Goal: Task Accomplishment & Management: Use online tool/utility

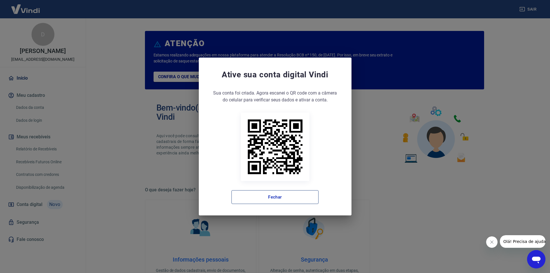
click at [295, 200] on button "Fechar" at bounding box center [274, 197] width 87 height 14
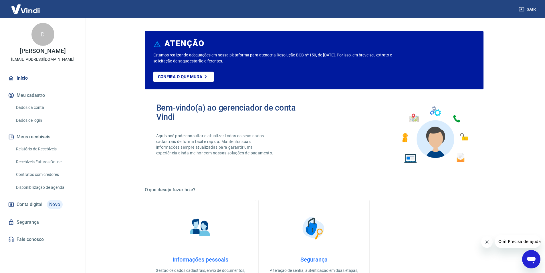
click at [43, 154] on link "Relatório de Recebíveis" at bounding box center [46, 149] width 65 height 12
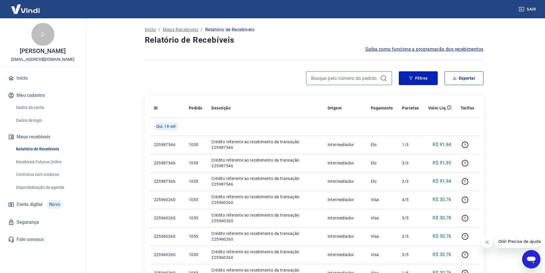
click at [356, 75] on input at bounding box center [344, 78] width 67 height 9
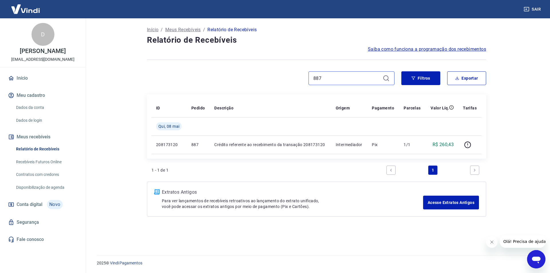
type input "887"
click at [516, 158] on main "Início / Meus Recebíveis / Relatório de Recebíveis Relatório de Recebíveis Saib…" at bounding box center [316, 145] width 467 height 255
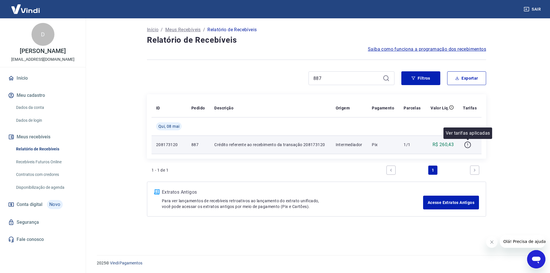
click at [469, 145] on icon "button" at bounding box center [467, 144] width 7 height 7
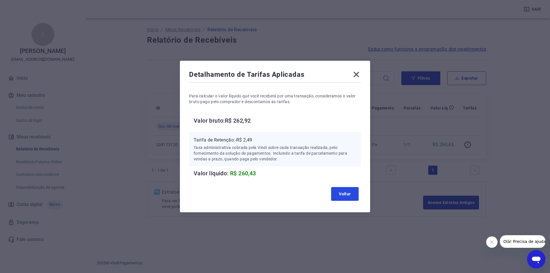
click at [349, 196] on button "Voltar" at bounding box center [344, 194] width 27 height 14
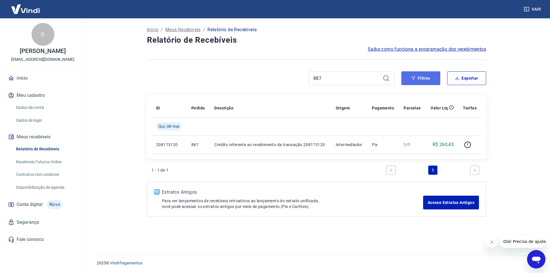
click at [407, 77] on button "Filtros" at bounding box center [420, 78] width 39 height 14
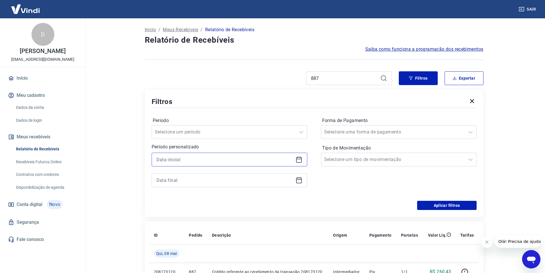
click at [179, 155] on input at bounding box center [225, 159] width 137 height 9
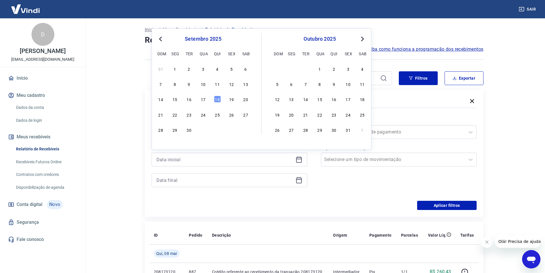
click at [159, 38] on button "Previous Month" at bounding box center [160, 39] width 7 height 7
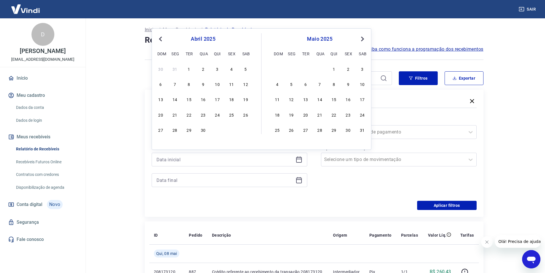
click at [364, 39] on button "Next Month" at bounding box center [362, 39] width 7 height 7
click at [174, 86] on div "5" at bounding box center [175, 83] width 7 height 7
type input "[DATE]"
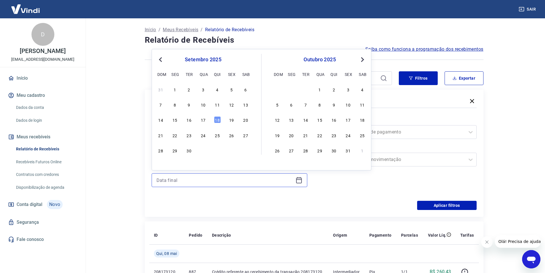
click at [204, 184] on input at bounding box center [225, 180] width 137 height 9
click at [160, 61] on button "Previous Month" at bounding box center [160, 59] width 7 height 7
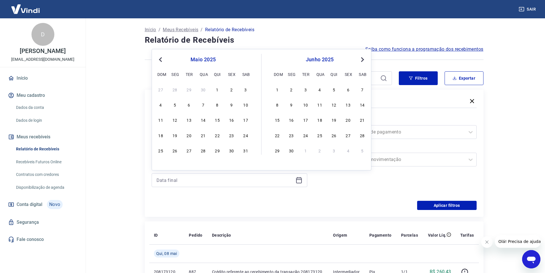
click at [160, 61] on button "Previous Month" at bounding box center [160, 59] width 7 height 7
click at [362, 58] on span "Next Month" at bounding box center [362, 59] width 0 height 7
click at [192, 120] on div "13" at bounding box center [189, 119] width 7 height 7
type input "[DATE]"
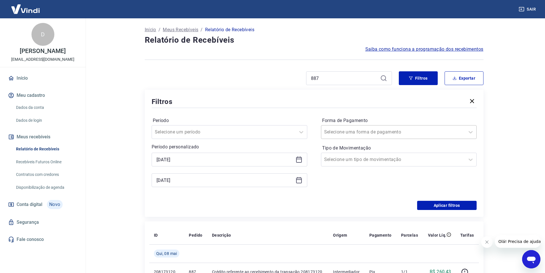
click at [373, 131] on input "Forma de Pagamento" at bounding box center [353, 132] width 58 height 7
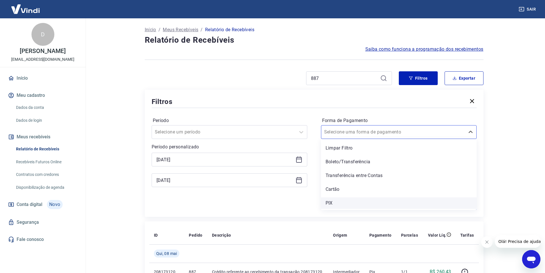
click at [338, 200] on div "PIX" at bounding box center [399, 202] width 156 height 11
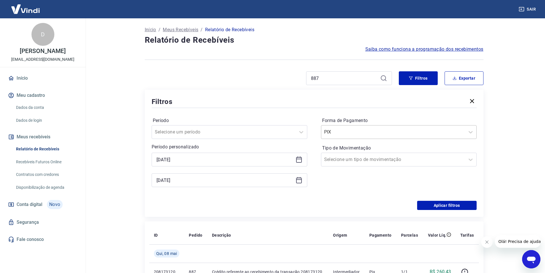
click at [396, 132] on div at bounding box center [393, 132] width 138 height 8
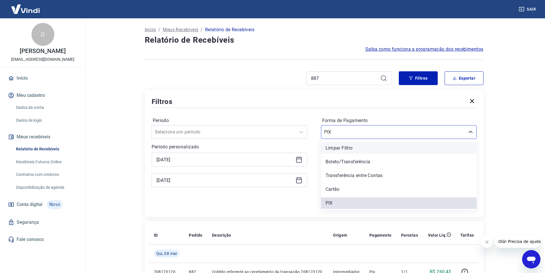
click at [364, 146] on div "Limpar Filtro" at bounding box center [399, 147] width 156 height 11
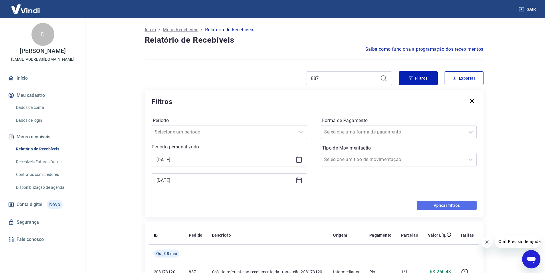
click at [461, 206] on button "Aplicar filtros" at bounding box center [447, 205] width 60 height 9
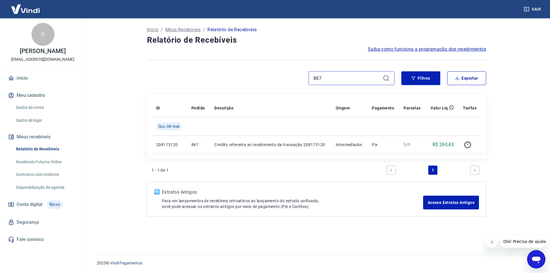
drag, startPoint x: 337, startPoint y: 81, endPoint x: 279, endPoint y: 81, distance: 58.4
click at [279, 81] on div "887" at bounding box center [270, 78] width 247 height 14
click at [425, 80] on button "Filtros" at bounding box center [420, 78] width 39 height 14
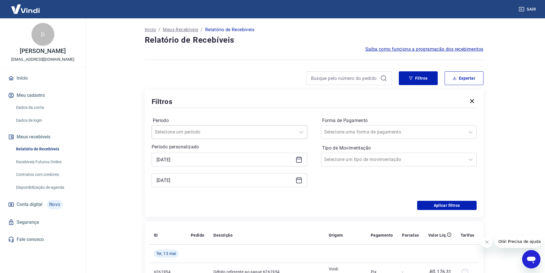
click at [272, 129] on div at bounding box center [224, 132] width 138 height 8
click at [272, 131] on div at bounding box center [224, 132] width 138 height 8
click at [439, 206] on button "Aplicar filtros" at bounding box center [447, 205] width 60 height 9
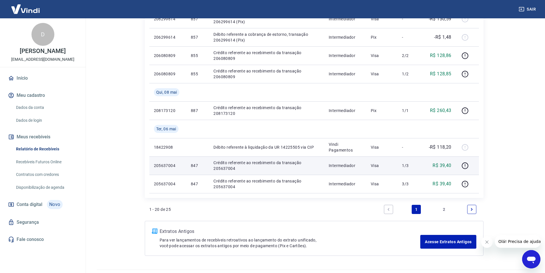
scroll to position [433, 0]
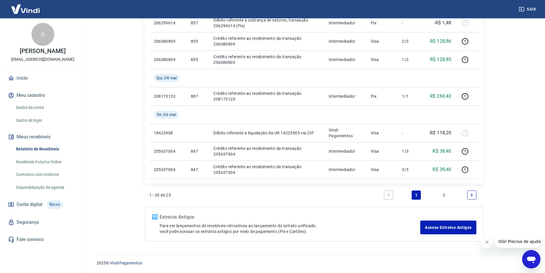
click at [447, 194] on link "2" at bounding box center [444, 194] width 9 height 9
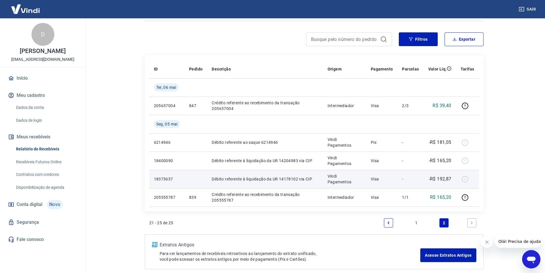
scroll to position [29, 0]
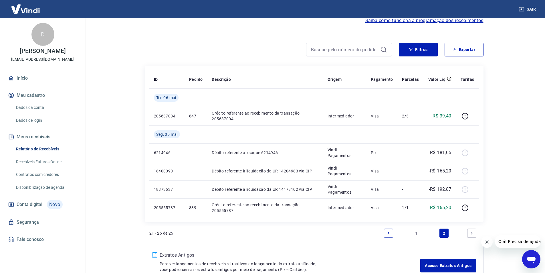
click at [415, 231] on link "1" at bounding box center [416, 232] width 9 height 9
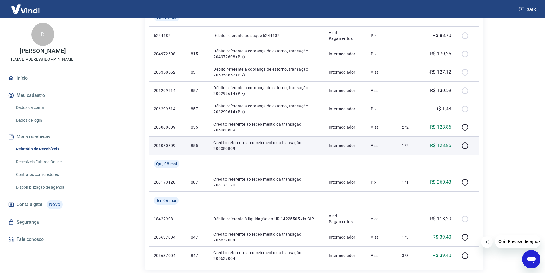
scroll to position [376, 0]
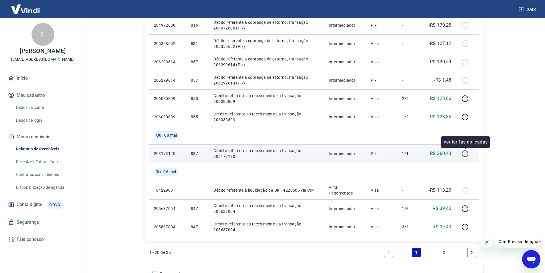
click at [463, 155] on icon "button" at bounding box center [465, 153] width 7 height 7
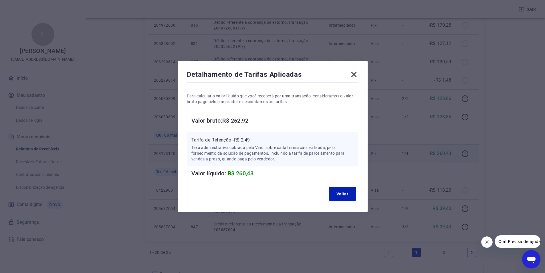
click at [357, 73] on icon at bounding box center [353, 74] width 5 height 5
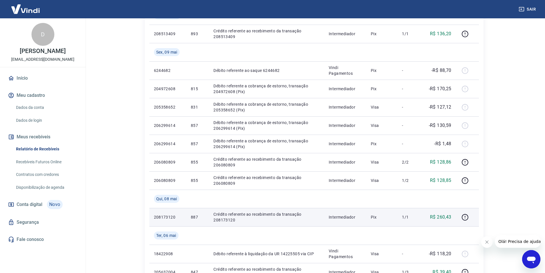
scroll to position [347, 0]
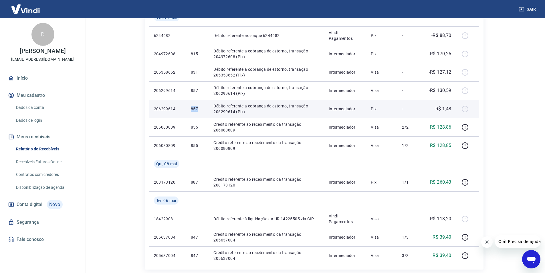
drag, startPoint x: 201, startPoint y: 108, endPoint x: 190, endPoint y: 108, distance: 10.9
click at [190, 108] on td "857" at bounding box center [197, 109] width 23 height 18
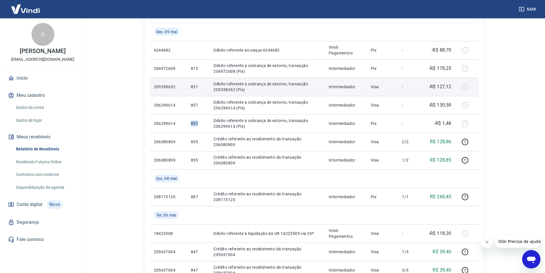
scroll to position [319, 0]
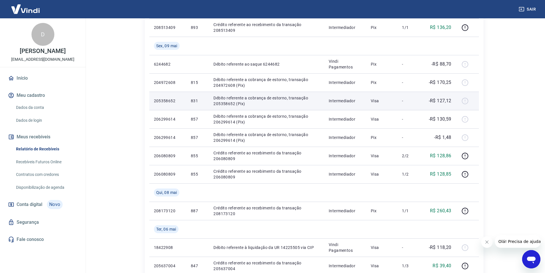
click at [427, 99] on td "-R$ 127,12" at bounding box center [440, 101] width 32 height 18
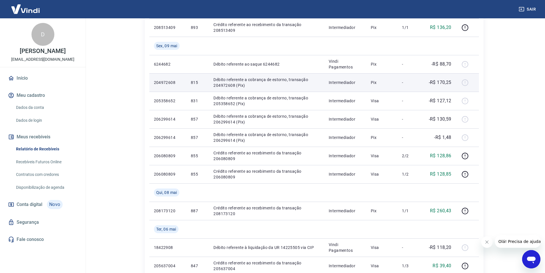
click at [421, 82] on td "-" at bounding box center [411, 82] width 26 height 18
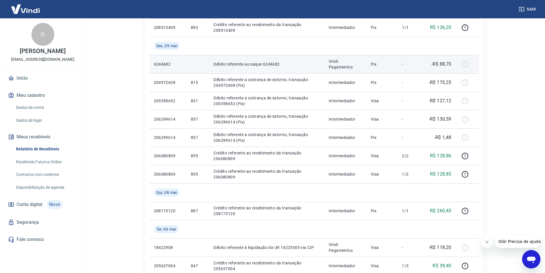
click at [423, 66] on td "-" at bounding box center [411, 64] width 26 height 18
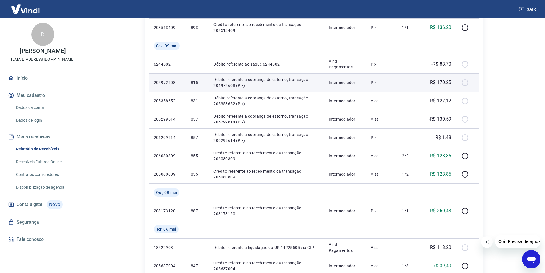
click at [415, 85] on p "-" at bounding box center [410, 83] width 17 height 6
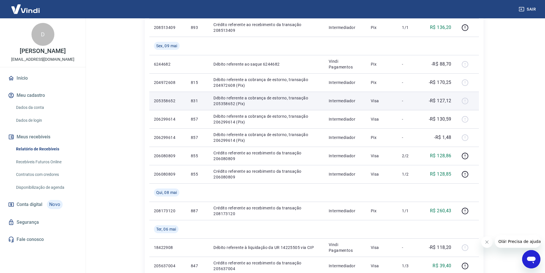
drag, startPoint x: 405, startPoint y: 110, endPoint x: 408, endPoint y: 102, distance: 8.4
click at [405, 109] on td "-" at bounding box center [411, 101] width 26 height 18
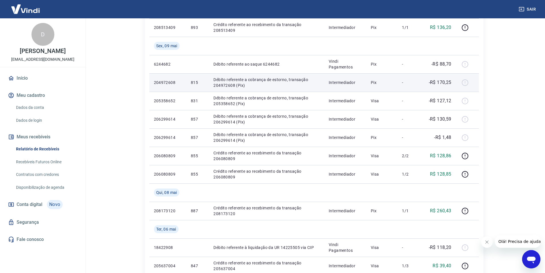
click at [411, 87] on td "-" at bounding box center [411, 82] width 26 height 18
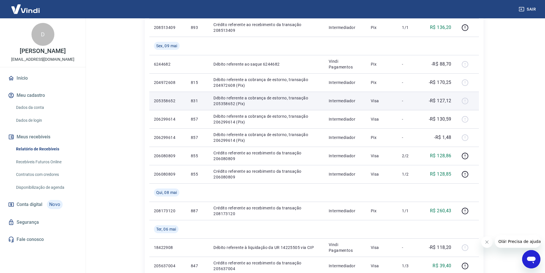
click at [409, 100] on p "-" at bounding box center [410, 101] width 17 height 6
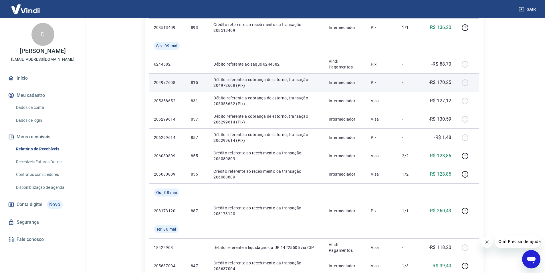
click at [411, 86] on td "-" at bounding box center [411, 82] width 26 height 18
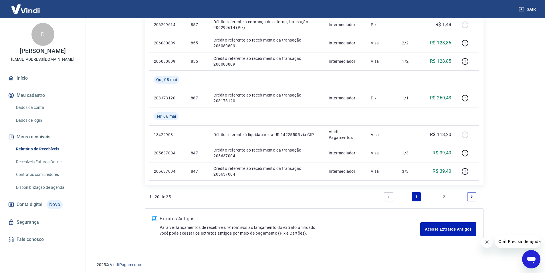
scroll to position [433, 0]
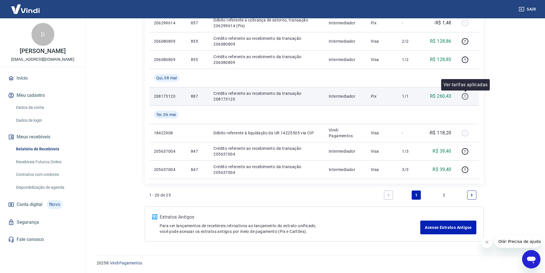
click at [464, 94] on icon "button" at bounding box center [465, 96] width 7 height 7
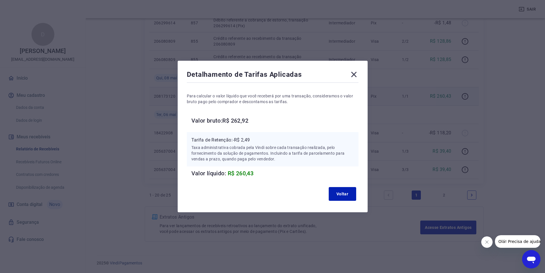
click at [358, 76] on icon at bounding box center [354, 74] width 9 height 9
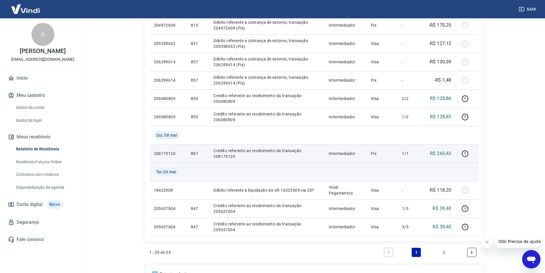
scroll to position [347, 0]
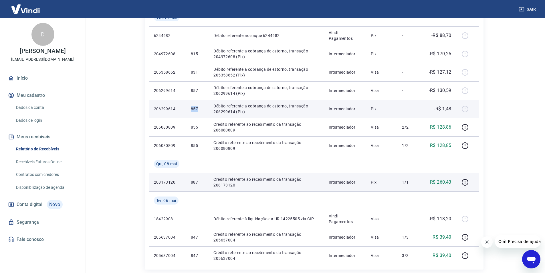
drag, startPoint x: 201, startPoint y: 107, endPoint x: 190, endPoint y: 107, distance: 10.6
click at [190, 107] on td "857" at bounding box center [197, 109] width 23 height 18
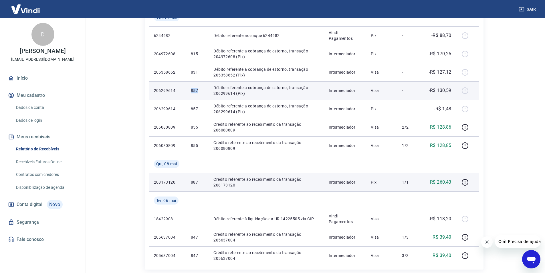
drag, startPoint x: 202, startPoint y: 92, endPoint x: 189, endPoint y: 89, distance: 13.4
click at [189, 89] on td "857" at bounding box center [197, 90] width 23 height 18
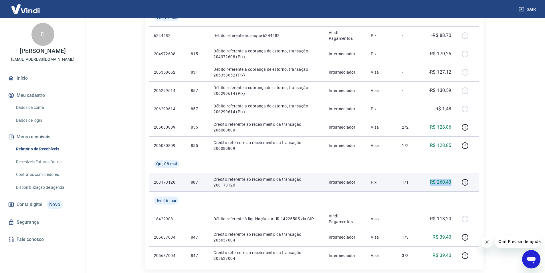
drag, startPoint x: 453, startPoint y: 180, endPoint x: 430, endPoint y: 177, distance: 23.4
click at [430, 178] on td "R$ 260,43" at bounding box center [440, 182] width 32 height 18
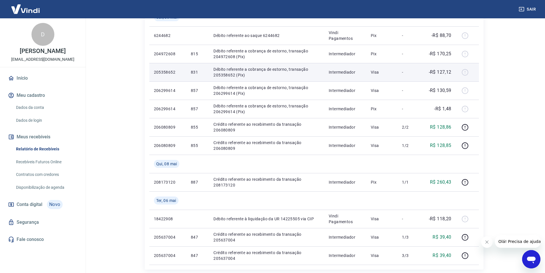
drag, startPoint x: 436, startPoint y: 91, endPoint x: 436, endPoint y: 78, distance: 12.9
click at [436, 90] on p "-R$ 130,59" at bounding box center [440, 90] width 23 height 7
click at [436, 76] on td "-R$ 127,12" at bounding box center [440, 72] width 32 height 18
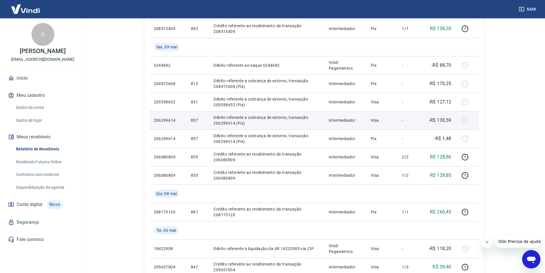
scroll to position [319, 0]
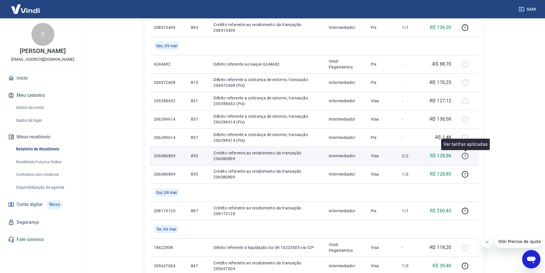
click at [468, 155] on icon "button" at bounding box center [465, 155] width 7 height 7
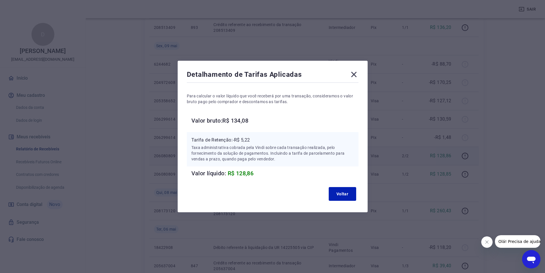
click at [357, 72] on icon at bounding box center [353, 74] width 5 height 5
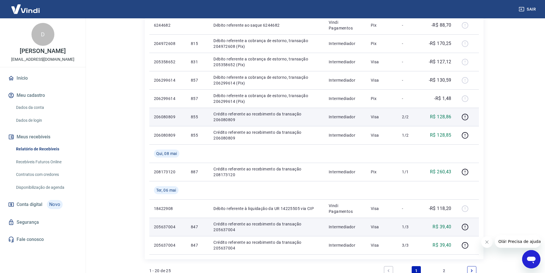
scroll to position [405, 0]
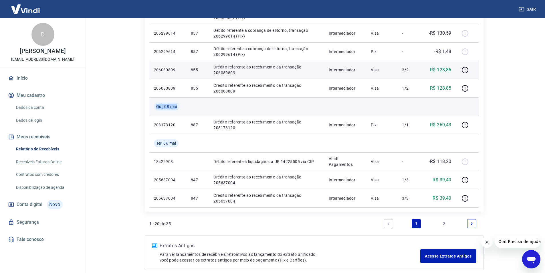
drag, startPoint x: 156, startPoint y: 105, endPoint x: 189, endPoint y: 111, distance: 33.7
click at [183, 109] on td "Qui, 08 mai" at bounding box center [167, 106] width 37 height 18
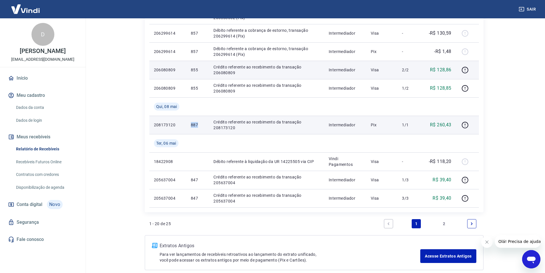
drag, startPoint x: 192, startPoint y: 123, endPoint x: 222, endPoint y: 124, distance: 30.4
click at [207, 124] on td "887" at bounding box center [197, 125] width 23 height 18
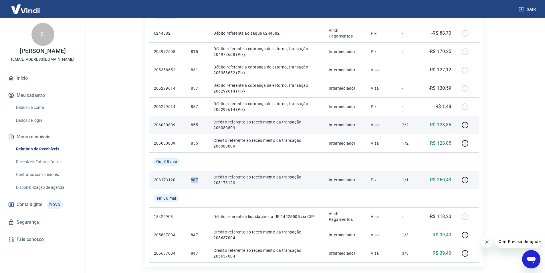
scroll to position [347, 0]
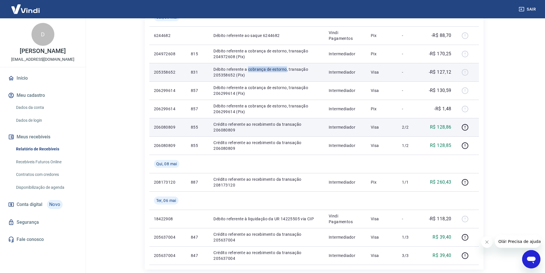
drag, startPoint x: 249, startPoint y: 69, endPoint x: 287, endPoint y: 69, distance: 37.5
click at [287, 69] on p "Débito referente a cobrança de estorno, transação 205358652 (Pix)" at bounding box center [267, 71] width 106 height 11
copy p "cobrança de estorno"
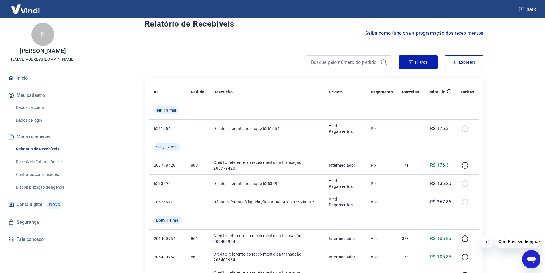
scroll to position [0, 0]
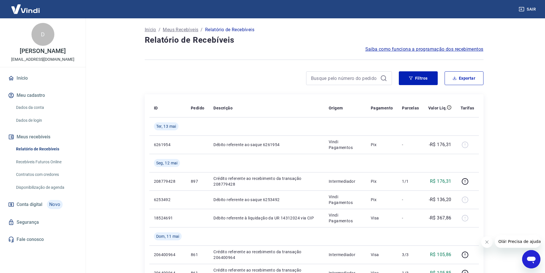
click at [178, 30] on p "Meus Recebíveis" at bounding box center [181, 29] width 36 height 7
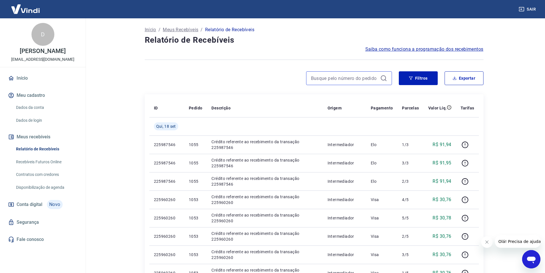
click at [354, 76] on input at bounding box center [344, 78] width 67 height 9
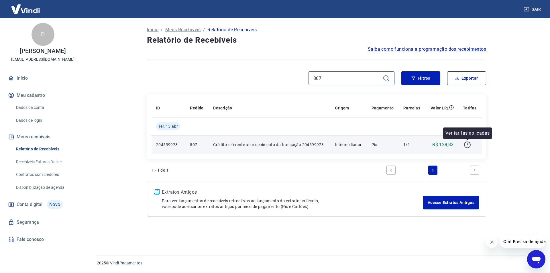
type input "807"
click at [467, 144] on icon "button" at bounding box center [467, 144] width 7 height 7
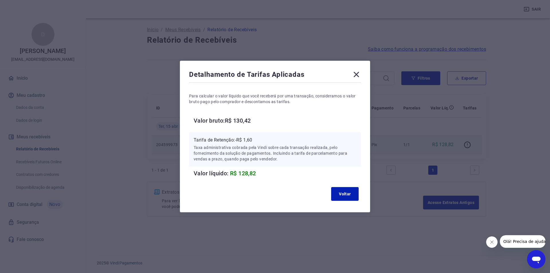
click at [348, 76] on div "Detalhamento de Tarifas Aplicadas" at bounding box center [275, 75] width 172 height 11
click at [355, 76] on icon at bounding box center [356, 74] width 5 height 5
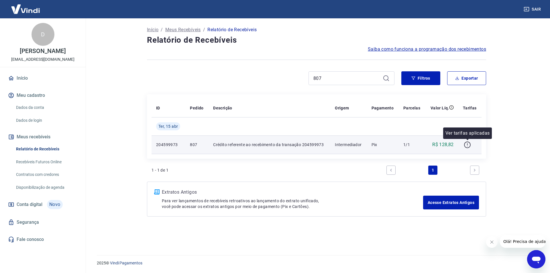
click at [470, 145] on icon "button" at bounding box center [467, 144] width 7 height 7
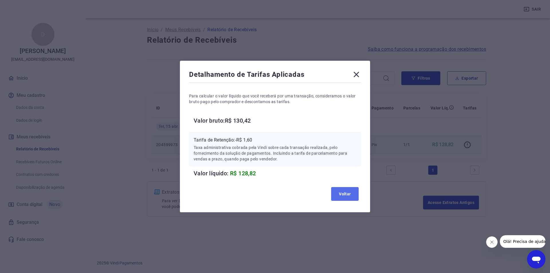
click at [332, 194] on button "Voltar" at bounding box center [344, 194] width 27 height 14
